Goal: Information Seeking & Learning: Learn about a topic

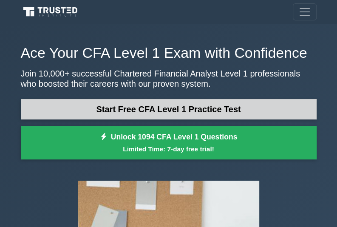
click at [221, 113] on link "Start Free CFA Level 1 Practice Test" at bounding box center [169, 109] width 296 height 20
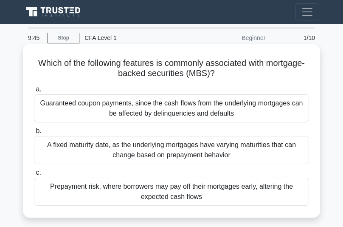
click at [249, 95] on div "Guaranteed coupon payments, since the cash flows from the underlying mortgages …" at bounding box center [171, 108] width 275 height 28
click at [34, 92] on input "a. Guaranteed coupon payments, since the cash flows from the underlying mortgag…" at bounding box center [34, 90] width 0 height 6
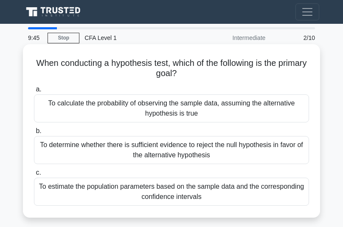
click at [244, 98] on div "To calculate the probability of observing the sample data, assuming the alterna…" at bounding box center [171, 108] width 275 height 28
click at [34, 92] on input "a. To calculate the probability of observing the sample data, assuming the alte…" at bounding box center [34, 90] width 0 height 6
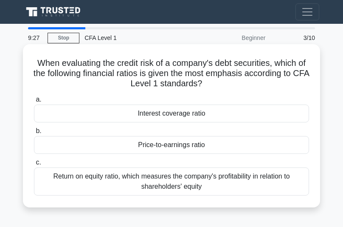
click at [187, 114] on div "Interest coverage ratio" at bounding box center [171, 114] width 275 height 18
click at [34, 102] on input "a. Interest coverage ratio" at bounding box center [34, 100] width 0 height 6
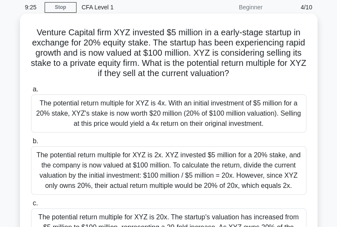
scroll to position [30, 0]
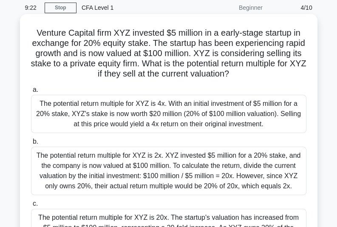
click at [178, 161] on div "The potential return multiple for XYZ is 2x. XYZ invested $5 million for a 20% …" at bounding box center [168, 171] width 275 height 48
click at [31, 144] on input "b. The potential return multiple for XYZ is 2x. XYZ invested $5 million for a 2…" at bounding box center [31, 142] width 0 height 6
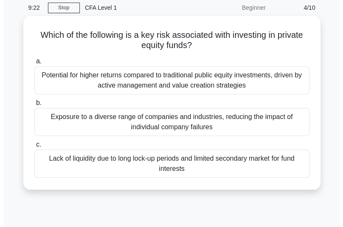
scroll to position [0, 0]
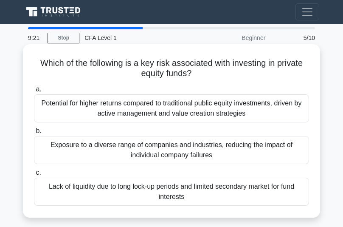
click at [178, 150] on div "Exposure to a diverse range of companies and industries, reducing the impact of…" at bounding box center [171, 150] width 275 height 28
click at [34, 134] on input "b. Exposure to a diverse range of companies and industries, reducing the impact…" at bounding box center [34, 131] width 0 height 6
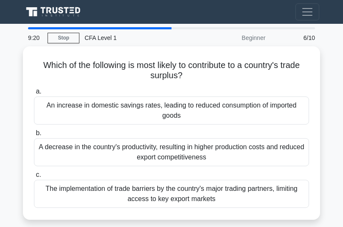
click at [178, 150] on div "A decrease in the country's productivity, resulting in higher production costs …" at bounding box center [171, 152] width 275 height 28
click at [34, 136] on input "b. A decrease in the country's productivity, resulting in higher production cos…" at bounding box center [34, 133] width 0 height 6
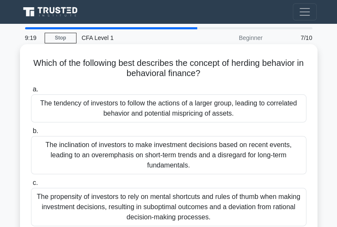
click at [185, 120] on div "The tendency of investors to follow the actions of a larger group, leading to c…" at bounding box center [168, 108] width 275 height 28
click at [31, 92] on input "a. The tendency of investors to follow the actions of a larger group, leading t…" at bounding box center [31, 90] width 0 height 6
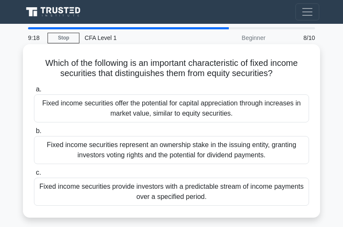
click at [178, 180] on div "Fixed income securities provide investors with a predictable stream of income p…" at bounding box center [171, 192] width 275 height 28
click at [34, 175] on input "c. Fixed income securities provide investors with a predictable stream of incom…" at bounding box center [34, 173] width 0 height 6
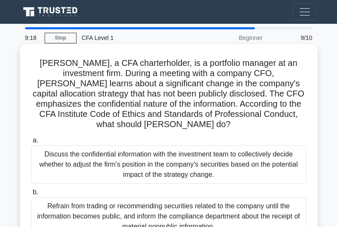
click at [185, 151] on div "Discuss the confidential information with the investment team to collectively d…" at bounding box center [168, 164] width 275 height 38
click at [31, 143] on input "a. Discuss the confidential information with the investment team to collectivel…" at bounding box center [31, 141] width 0 height 6
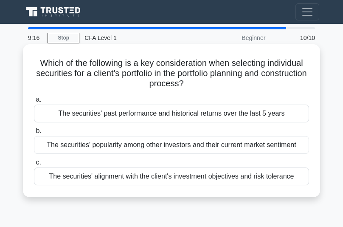
click at [177, 176] on div "The securities' alignment with the client's investment objectives and risk tole…" at bounding box center [171, 176] width 275 height 18
click at [34, 165] on input "c. The securities' alignment with the client's investment objectives and risk t…" at bounding box center [34, 163] width 0 height 6
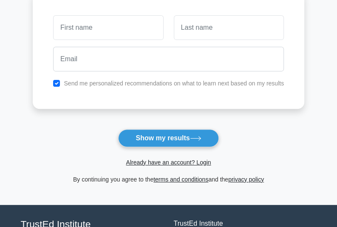
scroll to position [116, 0]
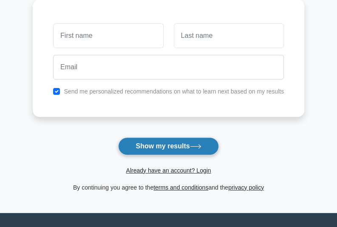
click at [179, 139] on button "Show my results" at bounding box center [168, 146] width 100 height 18
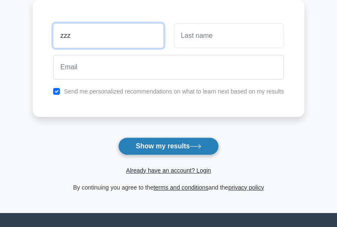
type input "zzz"
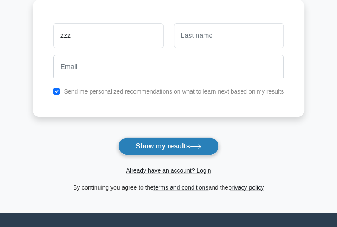
click at [173, 137] on button "Show my results" at bounding box center [168, 146] width 100 height 18
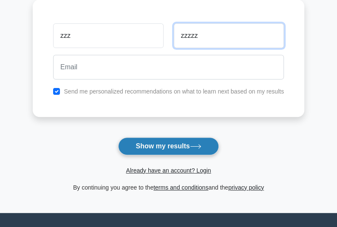
type input "zzzzz"
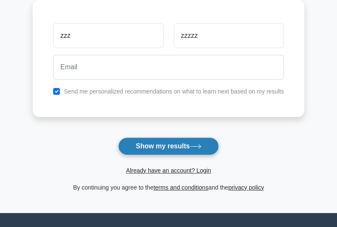
click at [173, 137] on button "Show my results" at bounding box center [168, 146] width 100 height 18
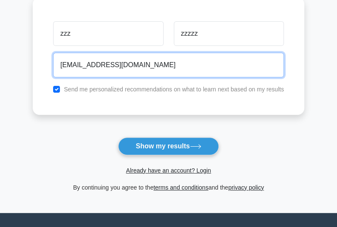
type input "b.abdullazade123@gmail.com"
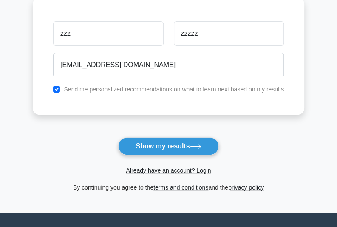
click at [118, 137] on button "Show my results" at bounding box center [168, 146] width 100 height 18
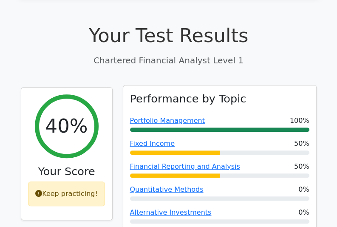
scroll to position [253, 0]
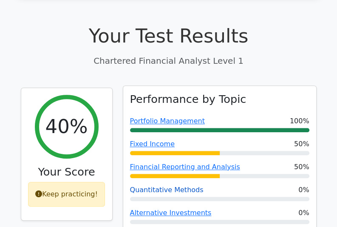
click at [181, 186] on link "Quantitative Methods" at bounding box center [167, 190] width 74 height 8
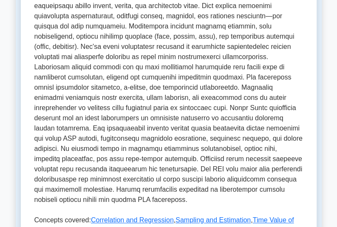
scroll to position [269, 0]
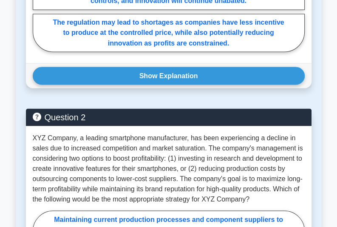
scroll to position [831, 0]
